Goal: Task Accomplishment & Management: Use online tool/utility

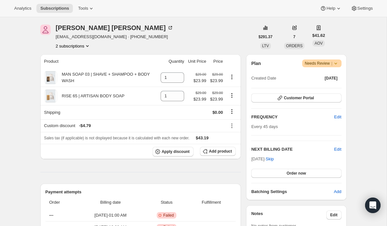
scroll to position [79, 0]
click at [281, 171] on button "Order now" at bounding box center [296, 172] width 90 height 9
click at [281, 171] on button "Click to confirm" at bounding box center [296, 172] width 90 height 9
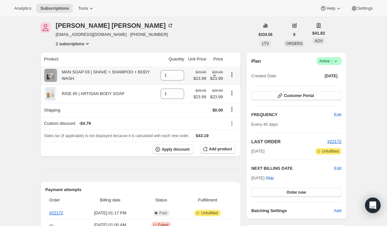
scroll to position [24, 0]
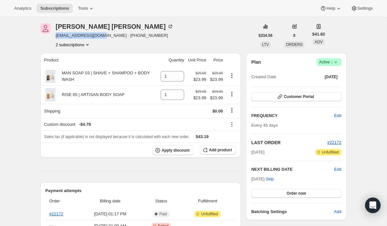
drag, startPoint x: 101, startPoint y: 36, endPoint x: 55, endPoint y: 37, distance: 46.5
click at [55, 37] on div "Timothy Jones tgrdjones2@gmail.com · +19728396119 2 subscriptions" at bounding box center [147, 35] width 215 height 25
copy span "tgrdjones2@gmail.com"
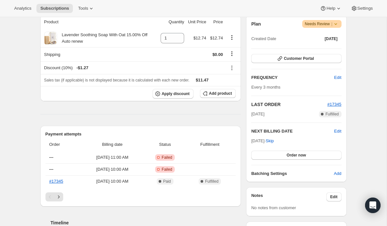
scroll to position [123, 0]
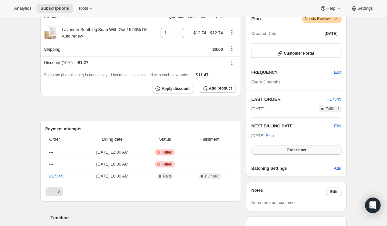
click at [286, 151] on button "Order now" at bounding box center [296, 149] width 90 height 9
click at [286, 151] on span "Click to confirm" at bounding box center [296, 149] width 29 height 5
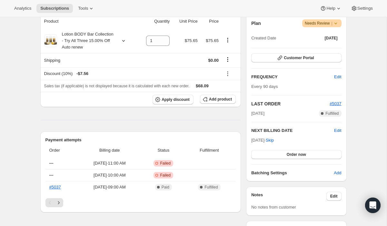
scroll to position [121, 0]
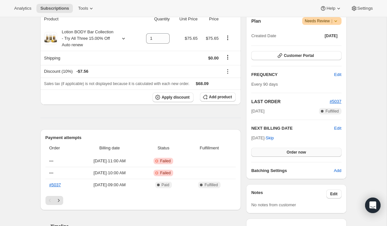
click at [266, 150] on button "Order now" at bounding box center [296, 151] width 90 height 9
click at [266, 150] on button "Click to confirm" at bounding box center [296, 151] width 90 height 9
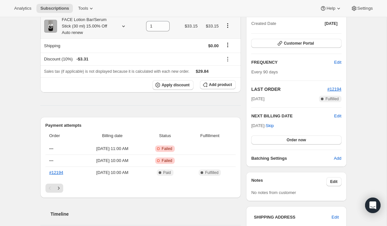
scroll to position [137, 0]
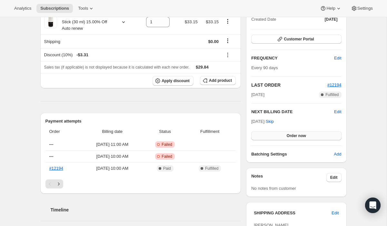
click at [294, 135] on span "Order now" at bounding box center [296, 135] width 19 height 5
click at [294, 135] on span "Click to confirm" at bounding box center [296, 135] width 29 height 5
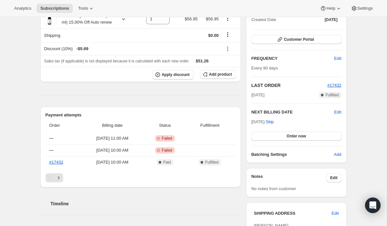
scroll to position [145, 0]
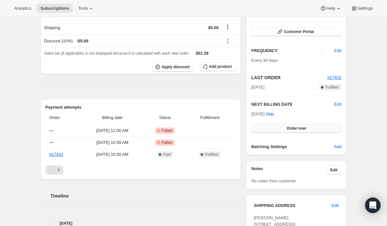
click at [288, 128] on span "Order now" at bounding box center [296, 127] width 19 height 5
click at [288, 128] on span "Click to confirm" at bounding box center [296, 127] width 29 height 5
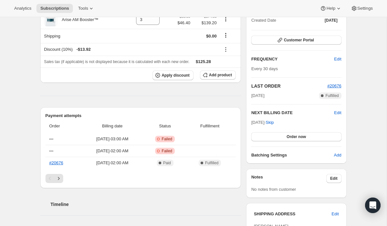
scroll to position [137, 0]
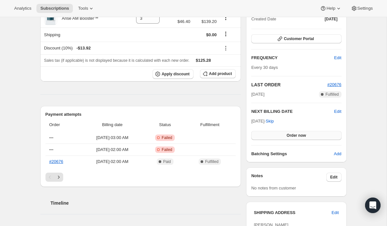
click at [289, 137] on span "Order now" at bounding box center [296, 135] width 19 height 5
click at [290, 133] on span "Click to confirm" at bounding box center [296, 135] width 29 height 5
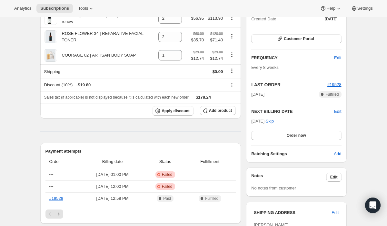
scroll to position [140, 0]
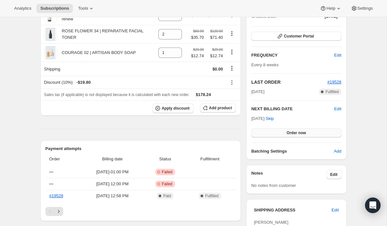
click at [286, 132] on button "Order now" at bounding box center [296, 132] width 90 height 9
click at [286, 132] on span "Click to confirm" at bounding box center [296, 132] width 29 height 5
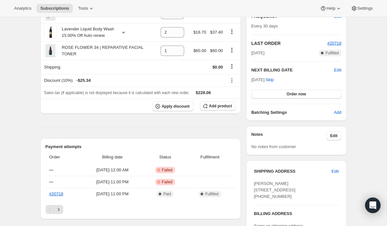
scroll to position [179, 0]
click at [302, 93] on span "Order now" at bounding box center [296, 93] width 19 height 5
click at [302, 93] on span "Click to confirm" at bounding box center [296, 93] width 29 height 5
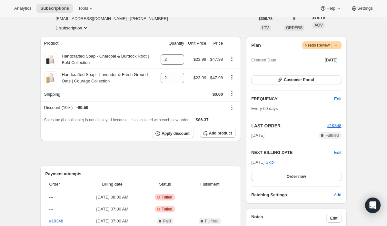
scroll to position [97, 0]
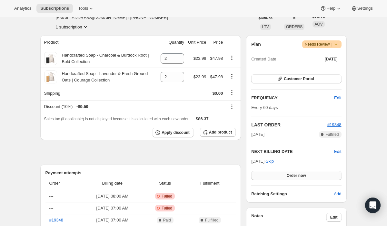
click at [283, 173] on button "Order now" at bounding box center [296, 175] width 90 height 9
click at [283, 173] on span "Click to confirm" at bounding box center [296, 175] width 29 height 5
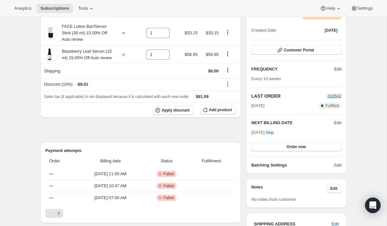
scroll to position [131, 0]
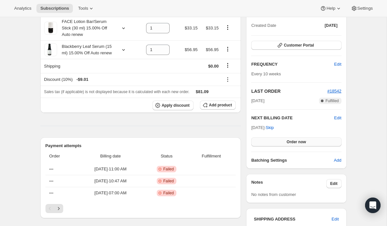
click at [288, 142] on span "Order now" at bounding box center [296, 141] width 19 height 5
click at [288, 142] on span "Click to confirm" at bounding box center [296, 141] width 29 height 5
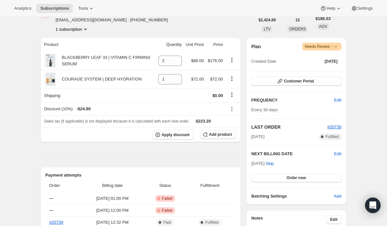
scroll to position [95, 0]
click at [284, 179] on button "Order now" at bounding box center [296, 177] width 90 height 9
click at [284, 175] on span "Click to confirm" at bounding box center [296, 177] width 29 height 5
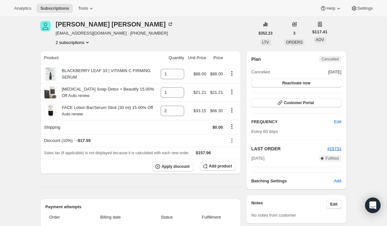
scroll to position [22, 0]
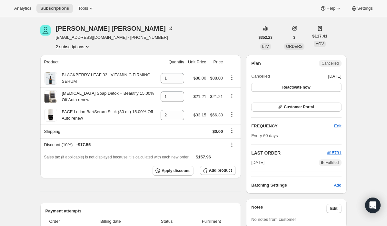
click at [78, 45] on button "2 subscriptions" at bounding box center [73, 46] width 35 height 6
click at [75, 68] on span "22615031878" at bounding box center [64, 69] width 26 height 5
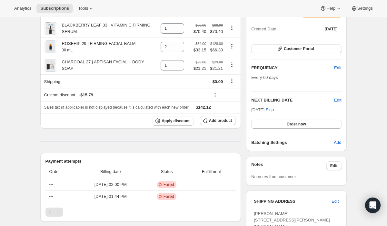
scroll to position [128, 0]
click at [294, 122] on span "Order now" at bounding box center [296, 123] width 19 height 5
click at [294, 122] on span "Click to confirm" at bounding box center [296, 123] width 29 height 5
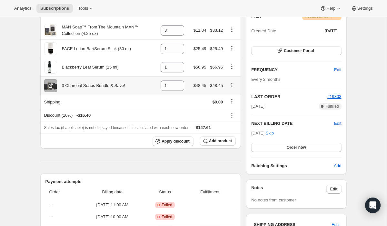
scroll to position [129, 0]
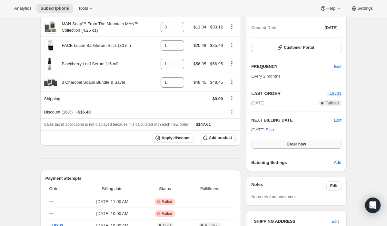
click at [268, 142] on button "Order now" at bounding box center [296, 143] width 90 height 9
click at [268, 142] on button "Click to confirm" at bounding box center [296, 143] width 90 height 9
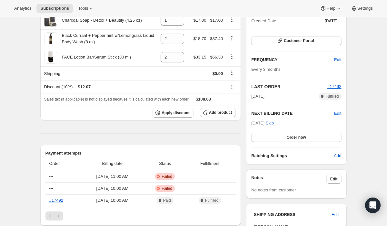
scroll to position [136, 0]
click at [267, 135] on button "Order now" at bounding box center [296, 136] width 90 height 9
click at [267, 135] on button "Click to confirm" at bounding box center [296, 136] width 90 height 9
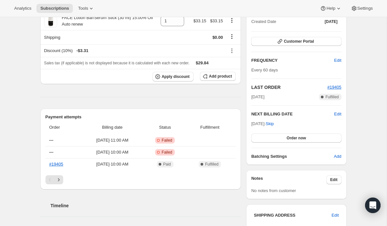
scroll to position [140, 0]
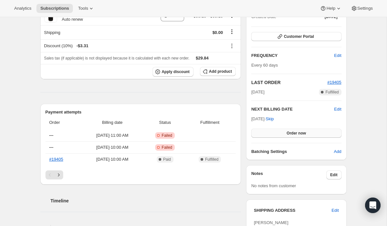
click at [279, 132] on button "Order now" at bounding box center [296, 132] width 90 height 9
click at [279, 132] on button "Click to confirm" at bounding box center [296, 132] width 90 height 9
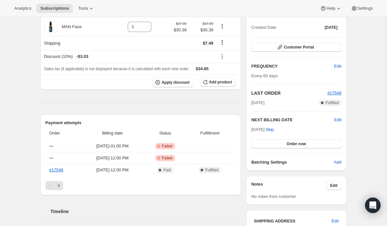
scroll to position [130, 0]
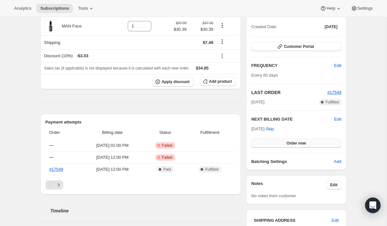
click at [285, 144] on button "Order now" at bounding box center [296, 142] width 90 height 9
click at [285, 144] on span "Click to confirm" at bounding box center [296, 142] width 29 height 5
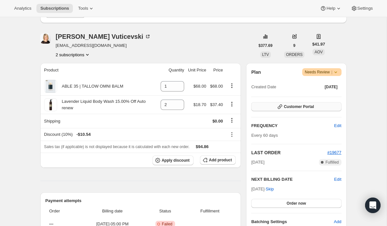
scroll to position [75, 0]
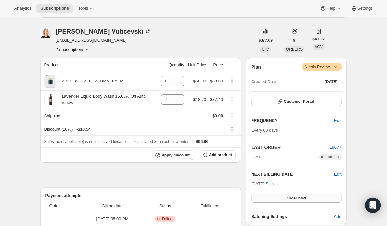
click at [280, 198] on button "Order now" at bounding box center [296, 197] width 90 height 9
click at [280, 198] on button "Click to confirm" at bounding box center [296, 197] width 90 height 9
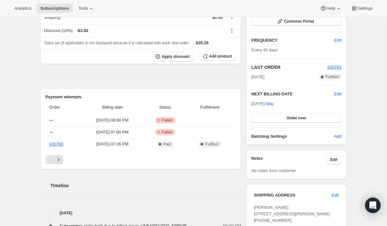
scroll to position [157, 0]
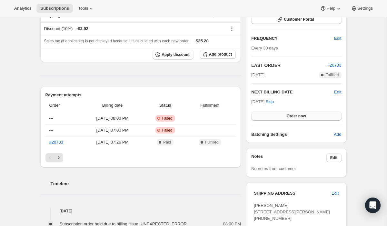
click at [271, 114] on button "Order now" at bounding box center [296, 115] width 90 height 9
click at [271, 114] on button "Click to confirm" at bounding box center [296, 115] width 90 height 9
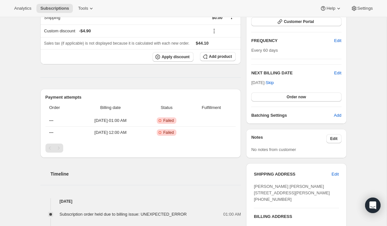
scroll to position [152, 0]
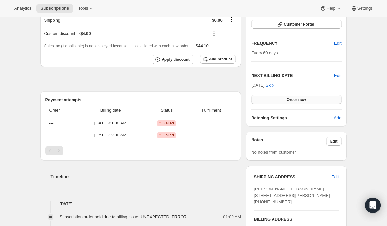
click at [297, 101] on span "Order now" at bounding box center [296, 99] width 19 height 5
click at [297, 101] on span "Click to confirm" at bounding box center [296, 99] width 29 height 5
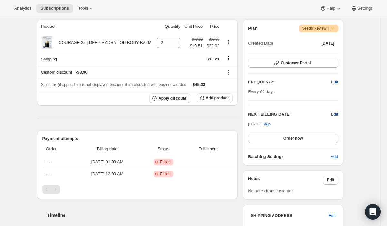
scroll to position [114, 0]
click at [298, 137] on span "Order now" at bounding box center [293, 137] width 19 height 5
click at [298, 137] on span "Click to confirm" at bounding box center [292, 137] width 29 height 5
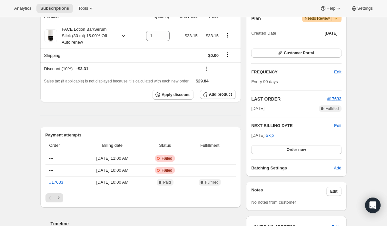
scroll to position [129, 0]
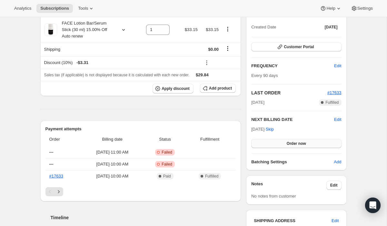
click at [289, 143] on span "Order now" at bounding box center [296, 143] width 19 height 5
click at [289, 143] on span "Click to confirm" at bounding box center [296, 143] width 29 height 5
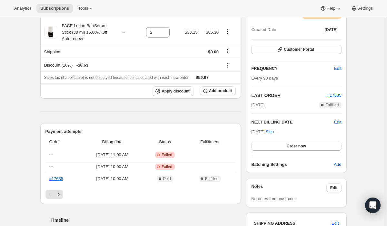
scroll to position [128, 0]
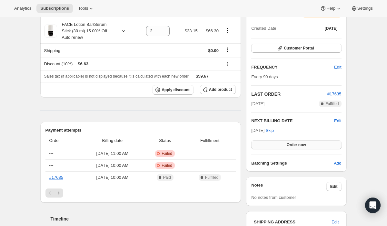
click at [285, 143] on button "Order now" at bounding box center [296, 144] width 90 height 9
click at [285, 143] on span "Click to confirm" at bounding box center [296, 144] width 29 height 5
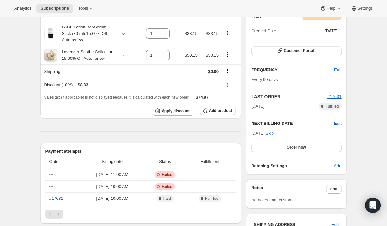
scroll to position [128, 0]
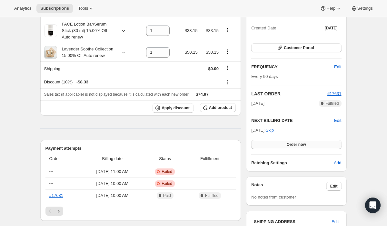
click at [293, 143] on span "Order now" at bounding box center [296, 144] width 19 height 5
click at [293, 143] on span "Click to confirm" at bounding box center [296, 144] width 29 height 5
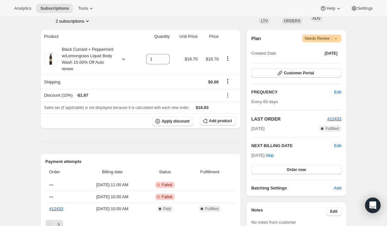
scroll to position [105, 0]
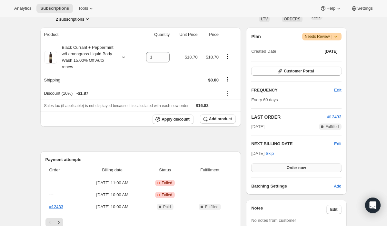
click at [275, 169] on button "Order now" at bounding box center [296, 167] width 90 height 9
click at [275, 167] on button "Click to confirm" at bounding box center [296, 167] width 90 height 9
